Goal: Task Accomplishment & Management: Use online tool/utility

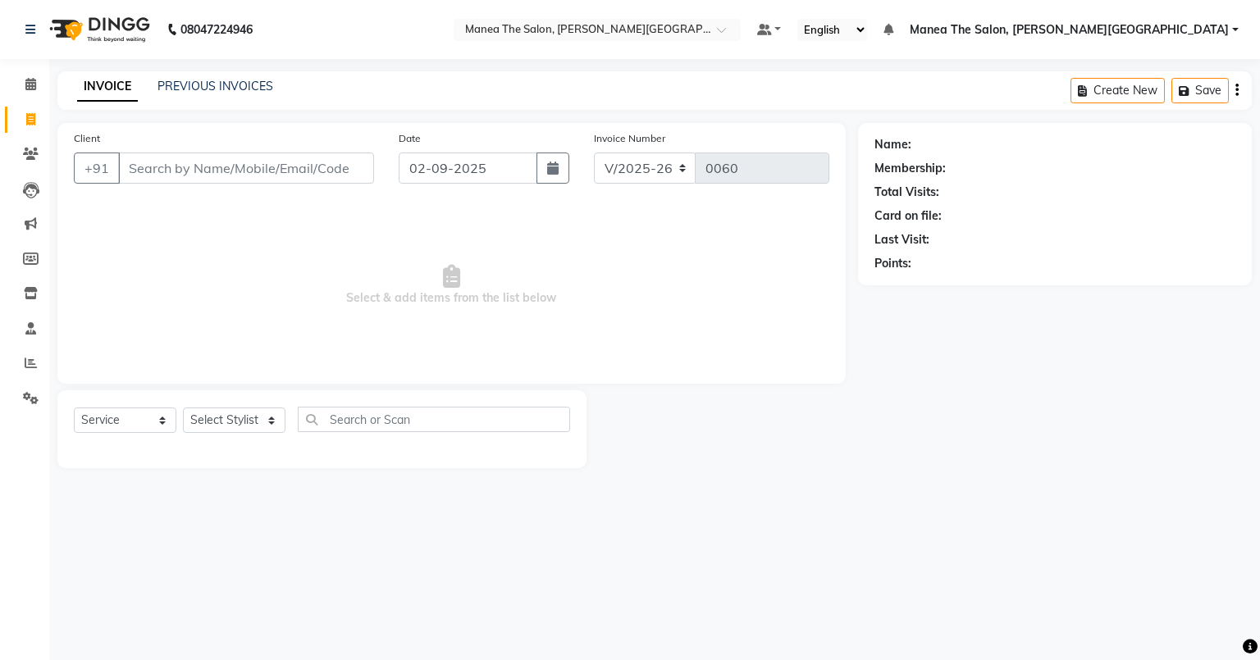
select select "8762"
select select "service"
click at [210, 81] on link "PREVIOUS INVOICES" at bounding box center [216, 86] width 116 height 15
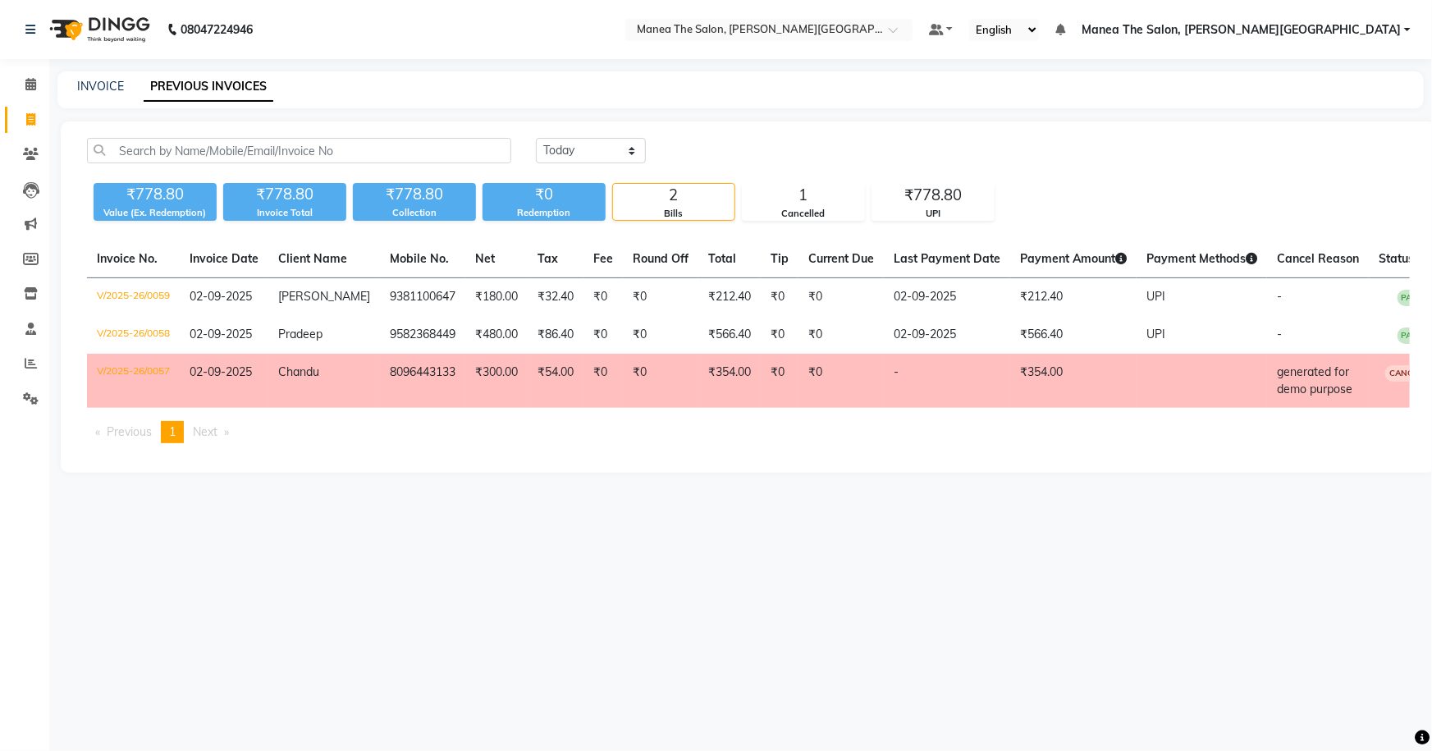
click at [33, 120] on icon at bounding box center [30, 119] width 9 height 12
select select "service"
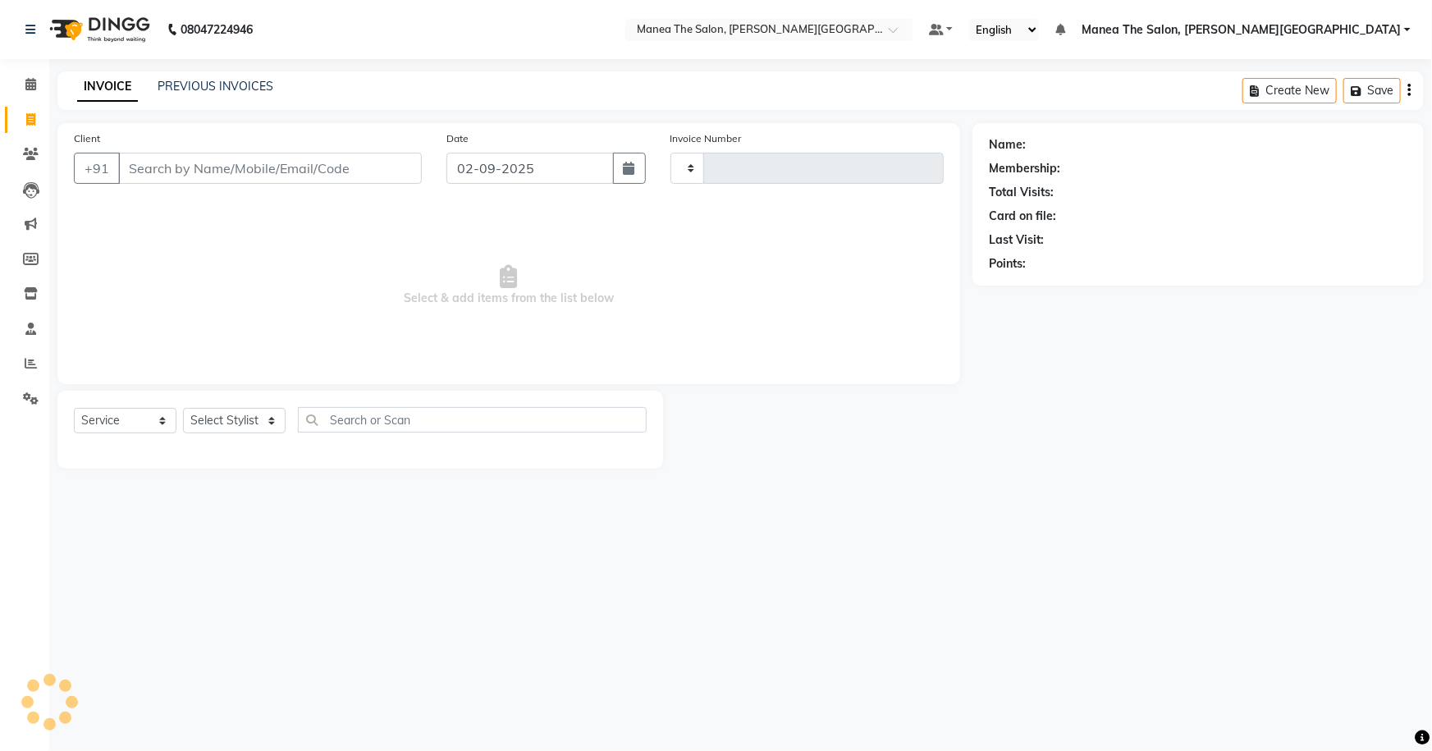
type input "0060"
select select "8762"
click at [190, 73] on div "INVOICE PREVIOUS INVOICES Create New Save" at bounding box center [740, 90] width 1366 height 39
click at [208, 78] on div "PREVIOUS INVOICES" at bounding box center [216, 86] width 116 height 17
click at [208, 81] on link "PREVIOUS INVOICES" at bounding box center [216, 86] width 116 height 15
